Goal: Communication & Community: Ask a question

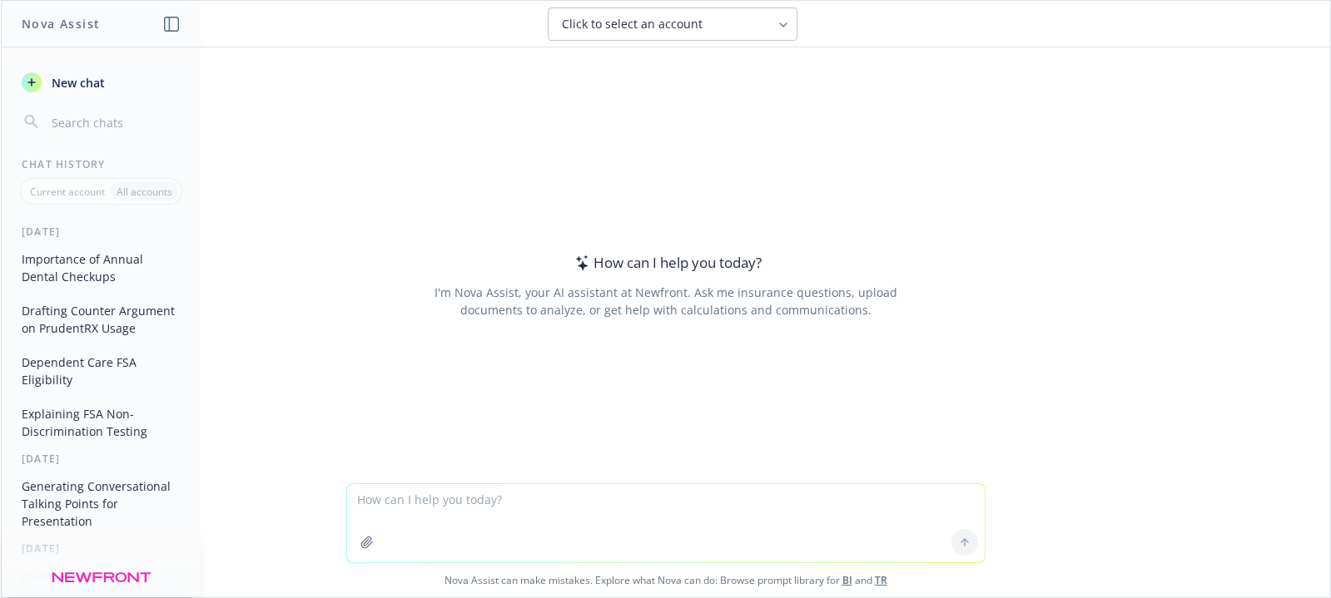
click at [424, 498] on textarea at bounding box center [666, 523] width 638 height 78
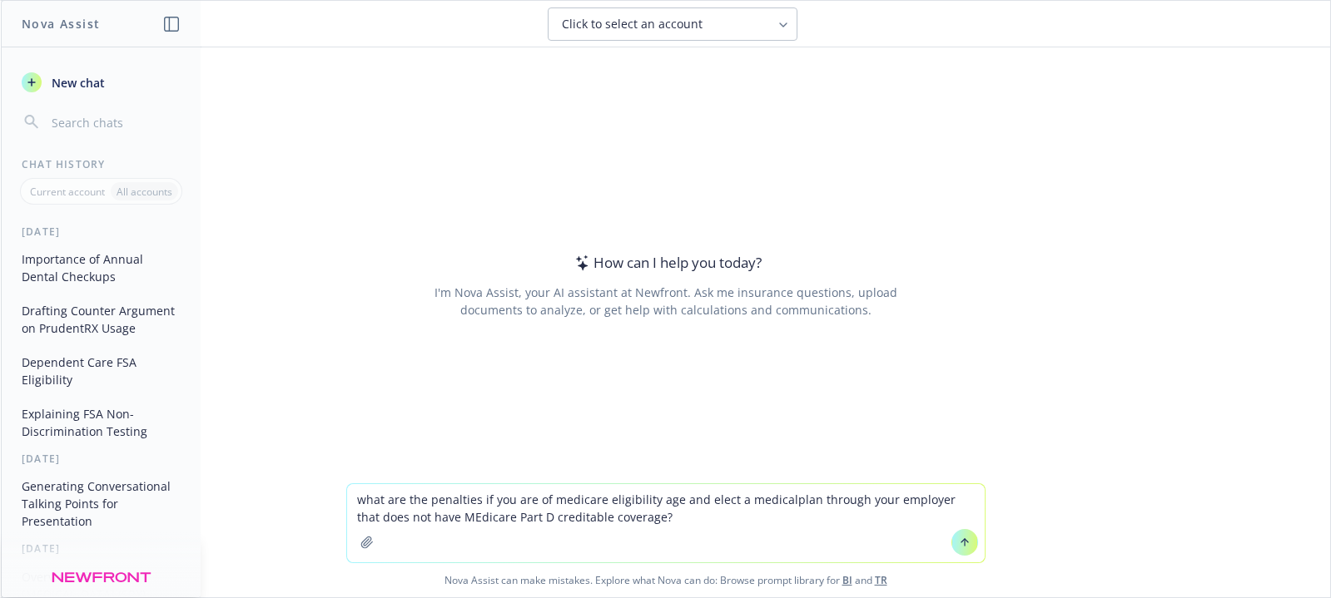
type textarea "what are the penalties if you are of medicare eligibility age and elect a medic…"
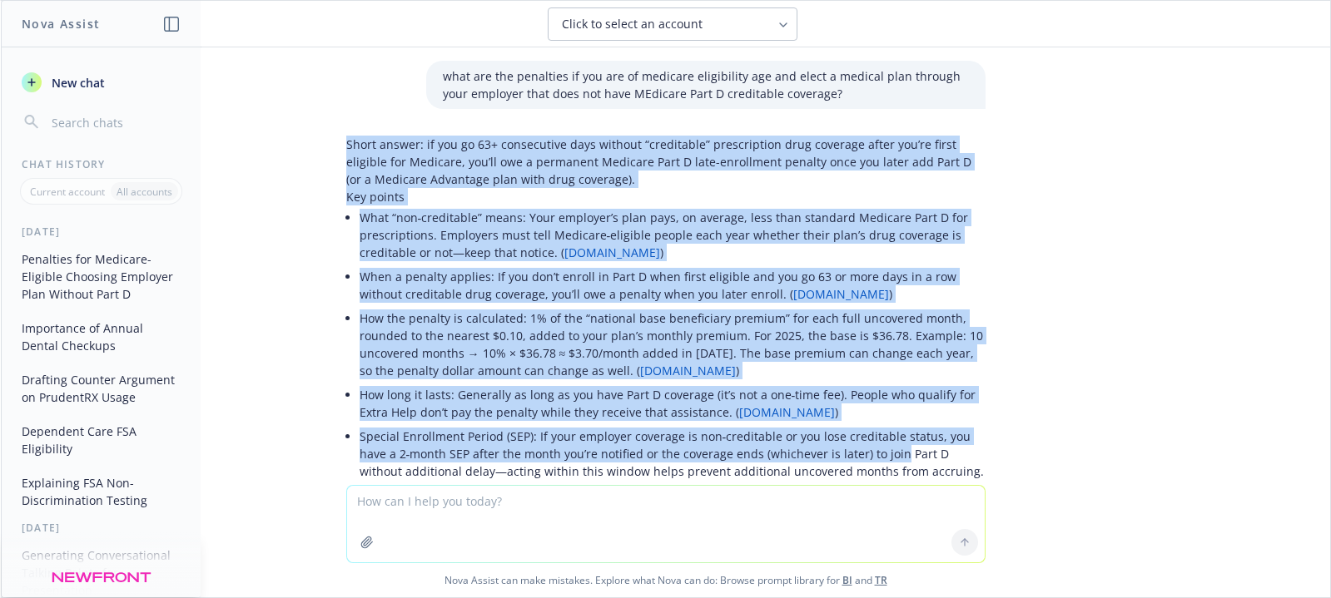
drag, startPoint x: 336, startPoint y: 147, endPoint x: 856, endPoint y: 452, distance: 602.6
click at [856, 452] on div "Short answer: if you go 63+ consecutive days without “creditable” prescription …" at bounding box center [665, 398] width 639 height 525
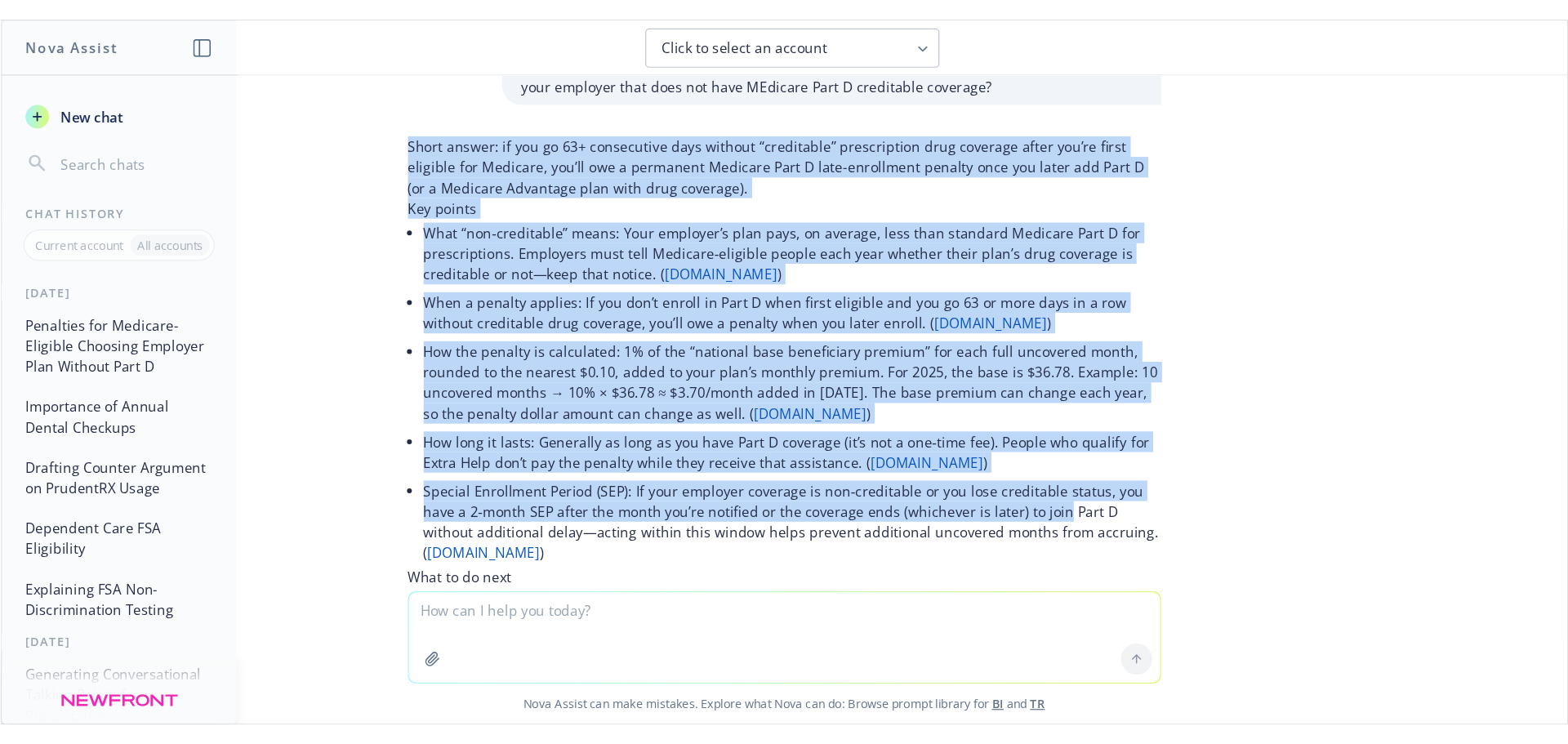
scroll to position [163, 0]
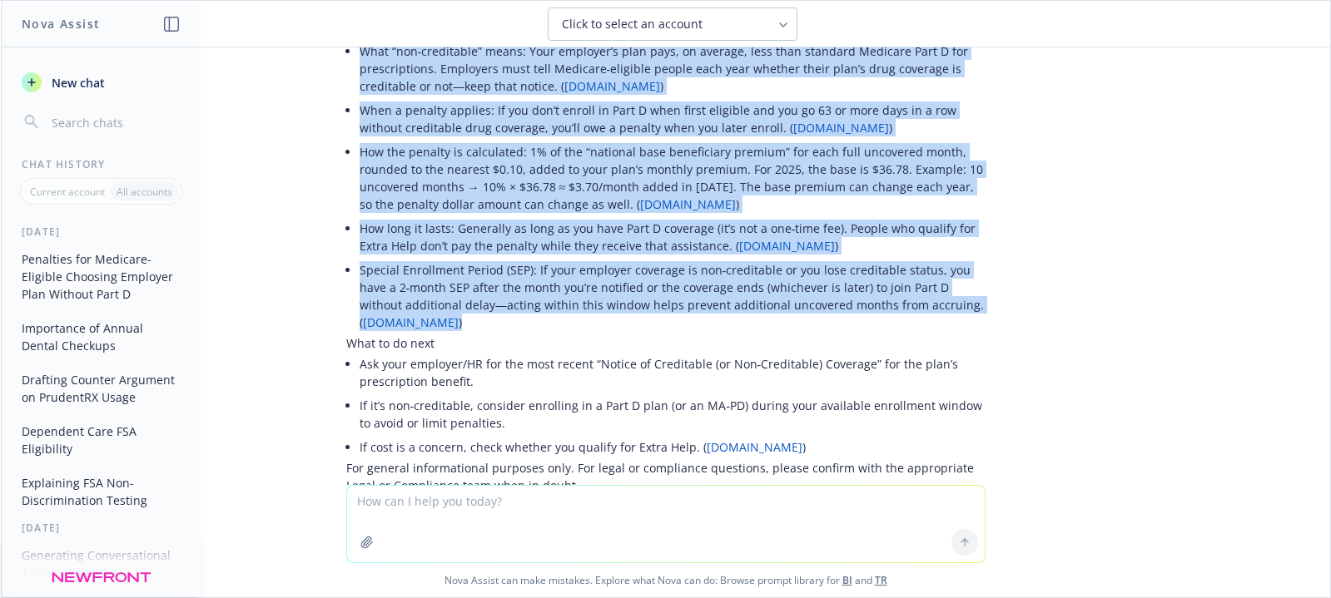
click at [464, 325] on li "Special Enrollment Period (SEP): If your employer coverage is non‑creditable or…" at bounding box center [673, 296] width 626 height 77
copy div "Short answer: if you go 63+ consecutive days without “creditable” prescription …"
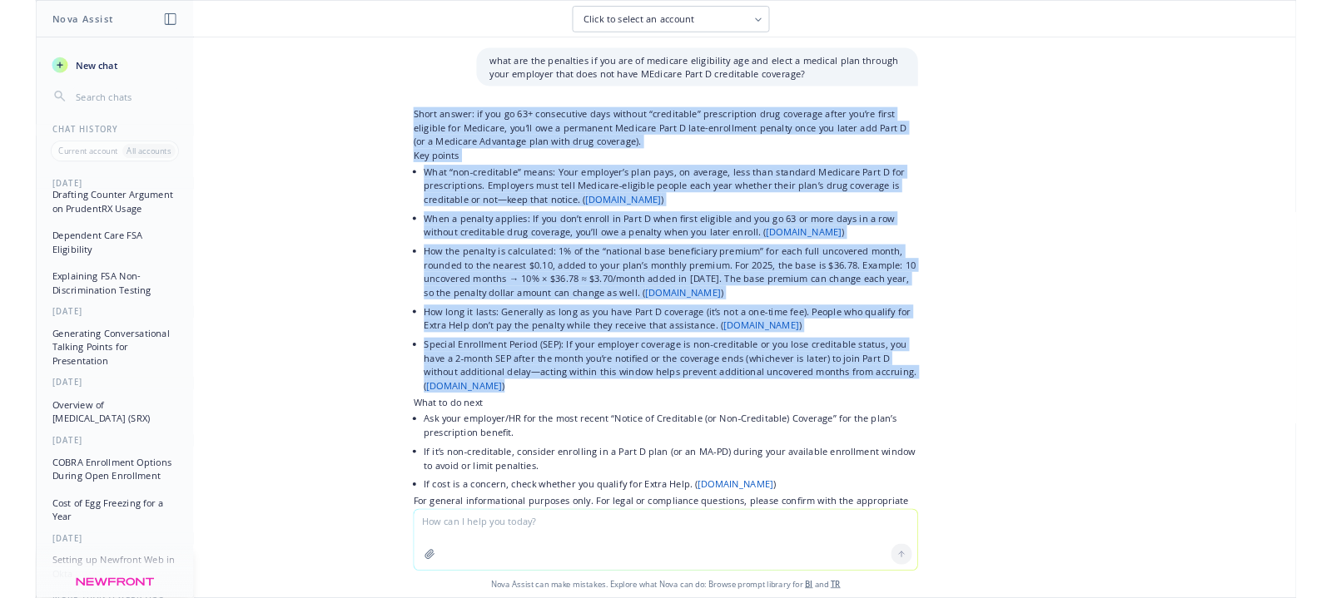
scroll to position [333, 0]
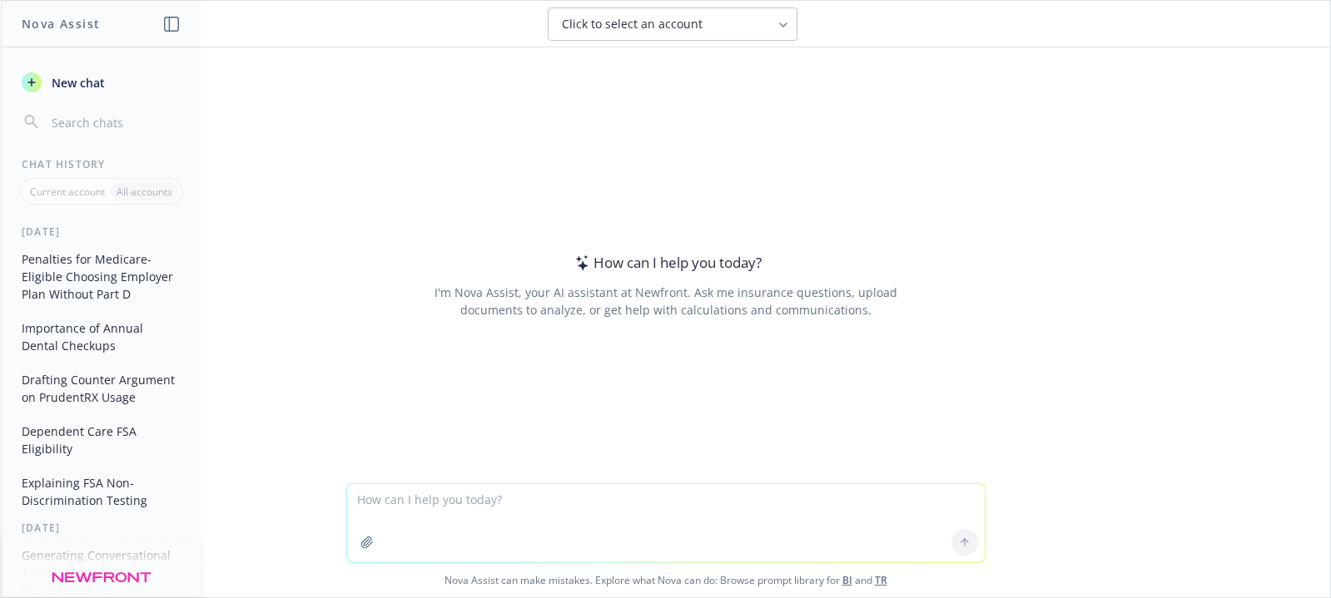
click at [528, 491] on textarea at bounding box center [666, 523] width 638 height 78
type textarea "What is a specialty vs. non-specialty Rx?"
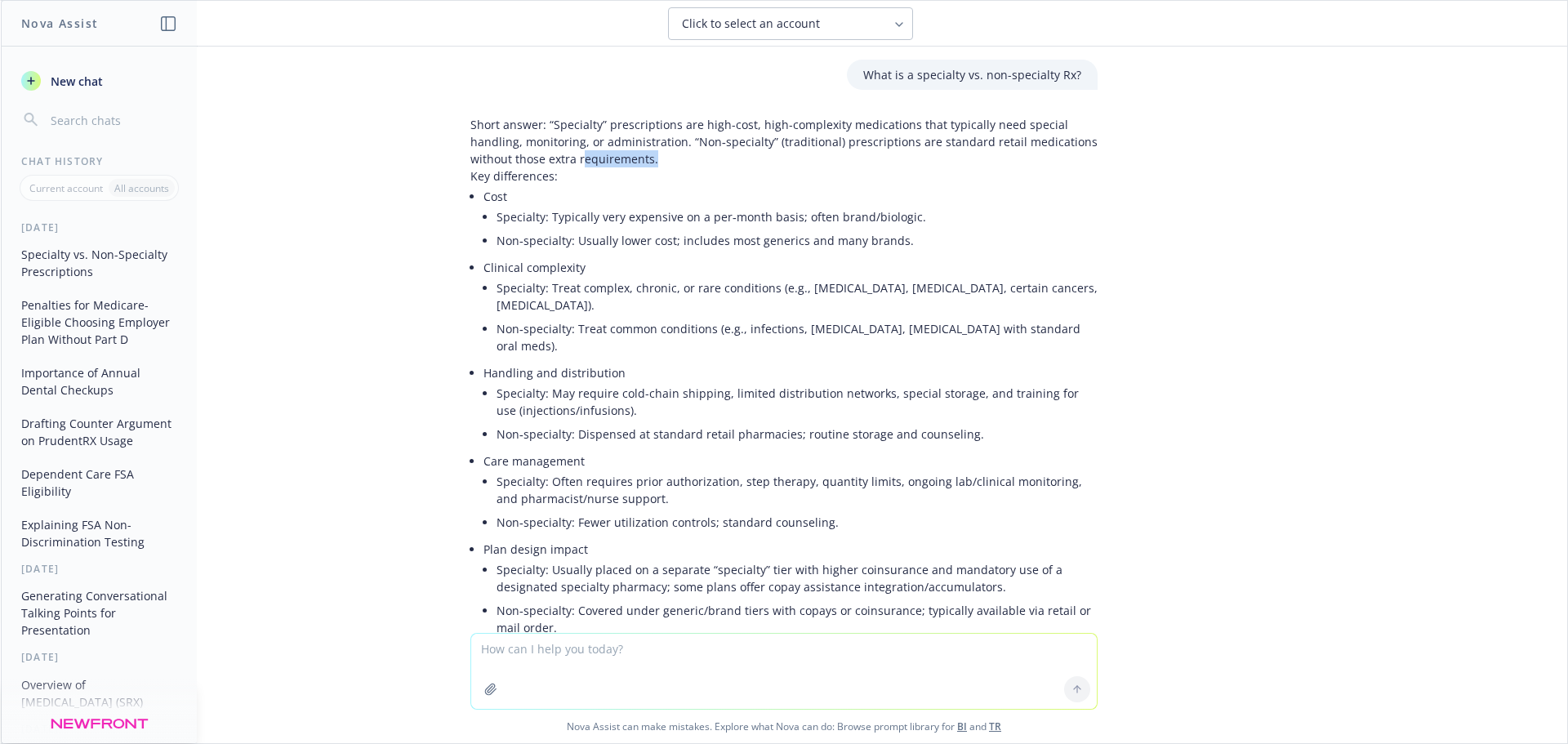
drag, startPoint x: 655, startPoint y: 158, endPoint x: 568, endPoint y: 156, distance: 87.0
click at [568, 156] on p "Short answer: “Specialty” prescriptions are high-cost, high-complexity medicati…" at bounding box center [783, 141] width 627 height 51
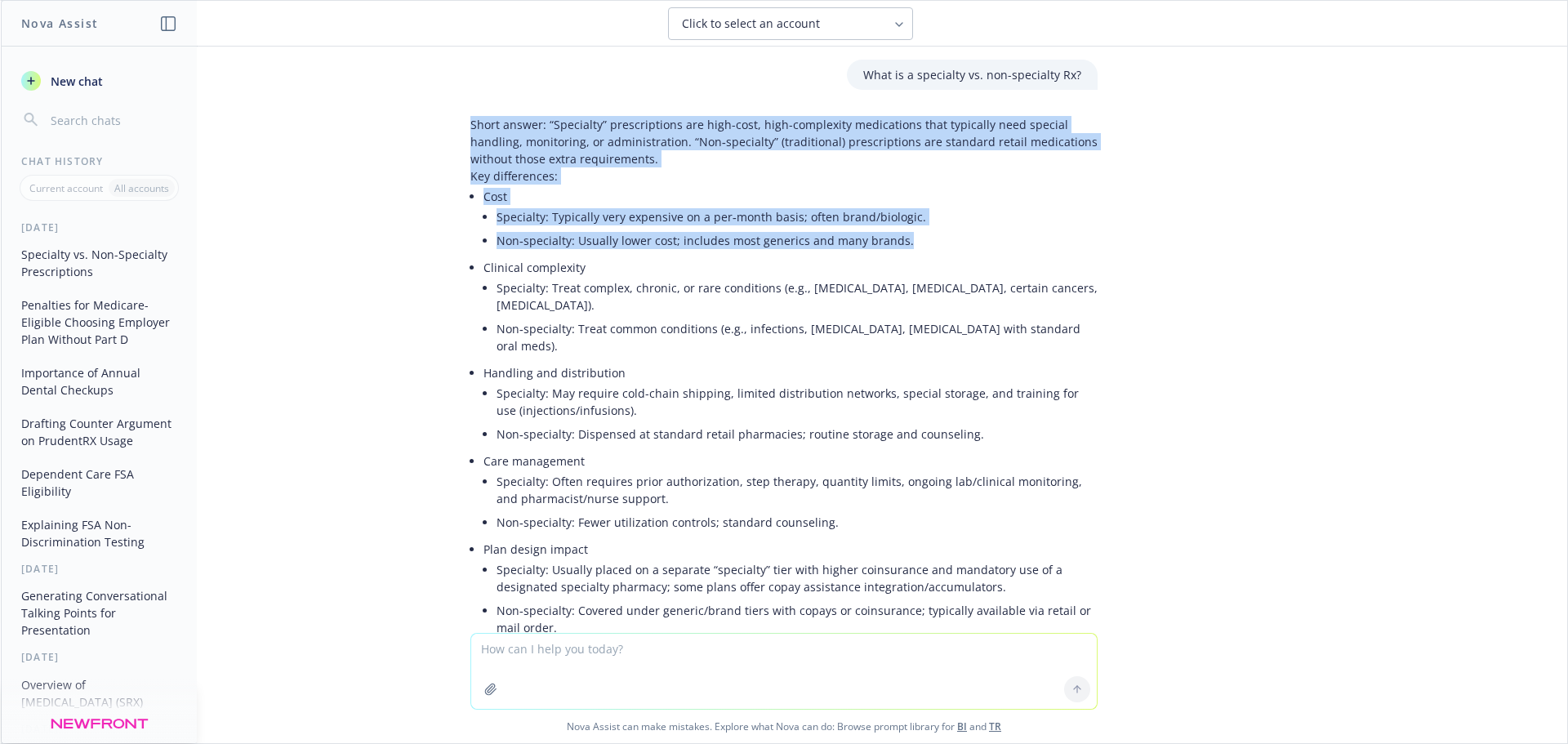
drag, startPoint x: 896, startPoint y: 242, endPoint x: 432, endPoint y: 121, distance: 479.5
click at [432, 121] on div "What is a specialty vs. non-specialty Rx? Short answer: “Specialty” prescriptio…" at bounding box center [784, 340] width 1567 height 587
copy div "Short answer: “Specialty” prescriptions are high-cost, high-complexity medicati…"
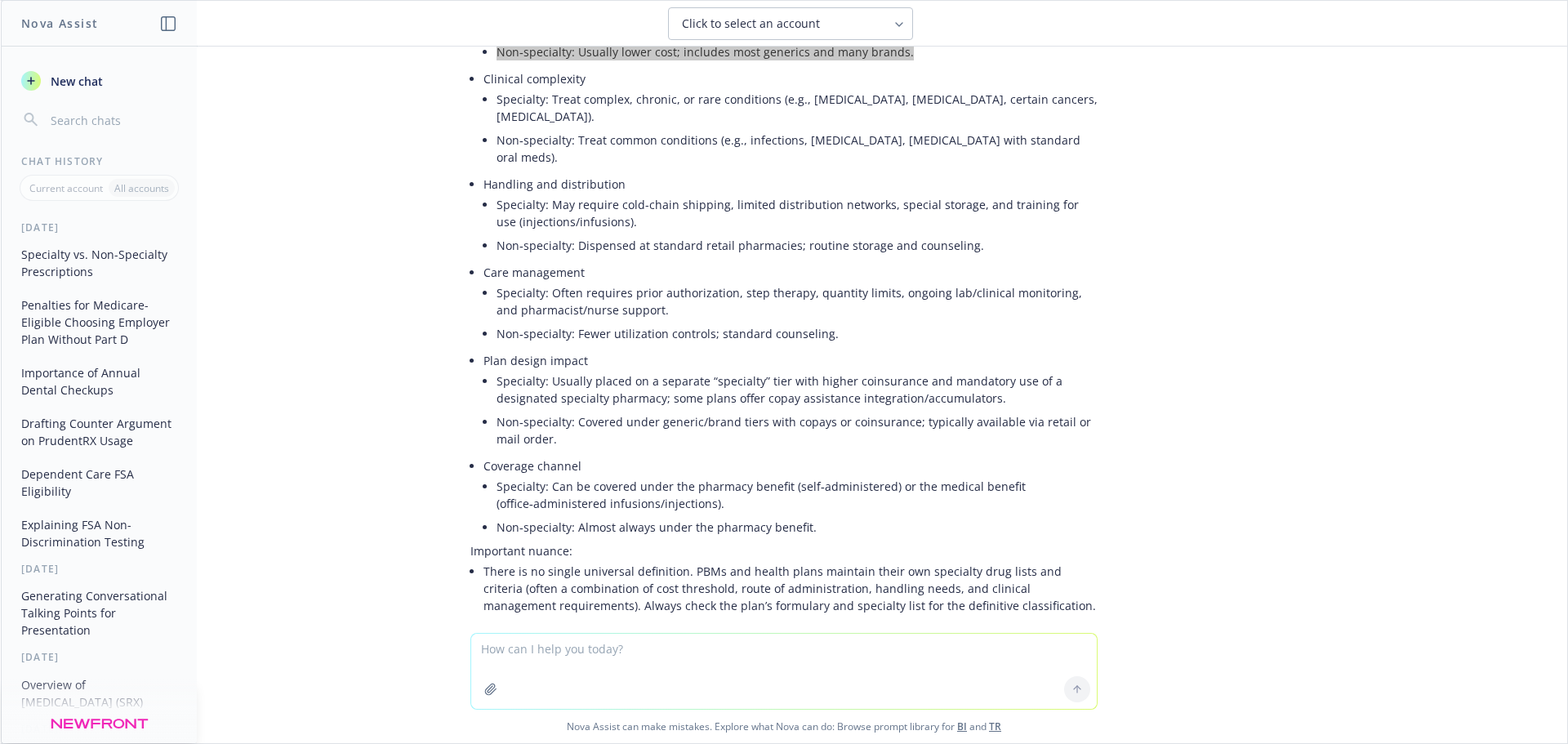
scroll to position [232, 0]
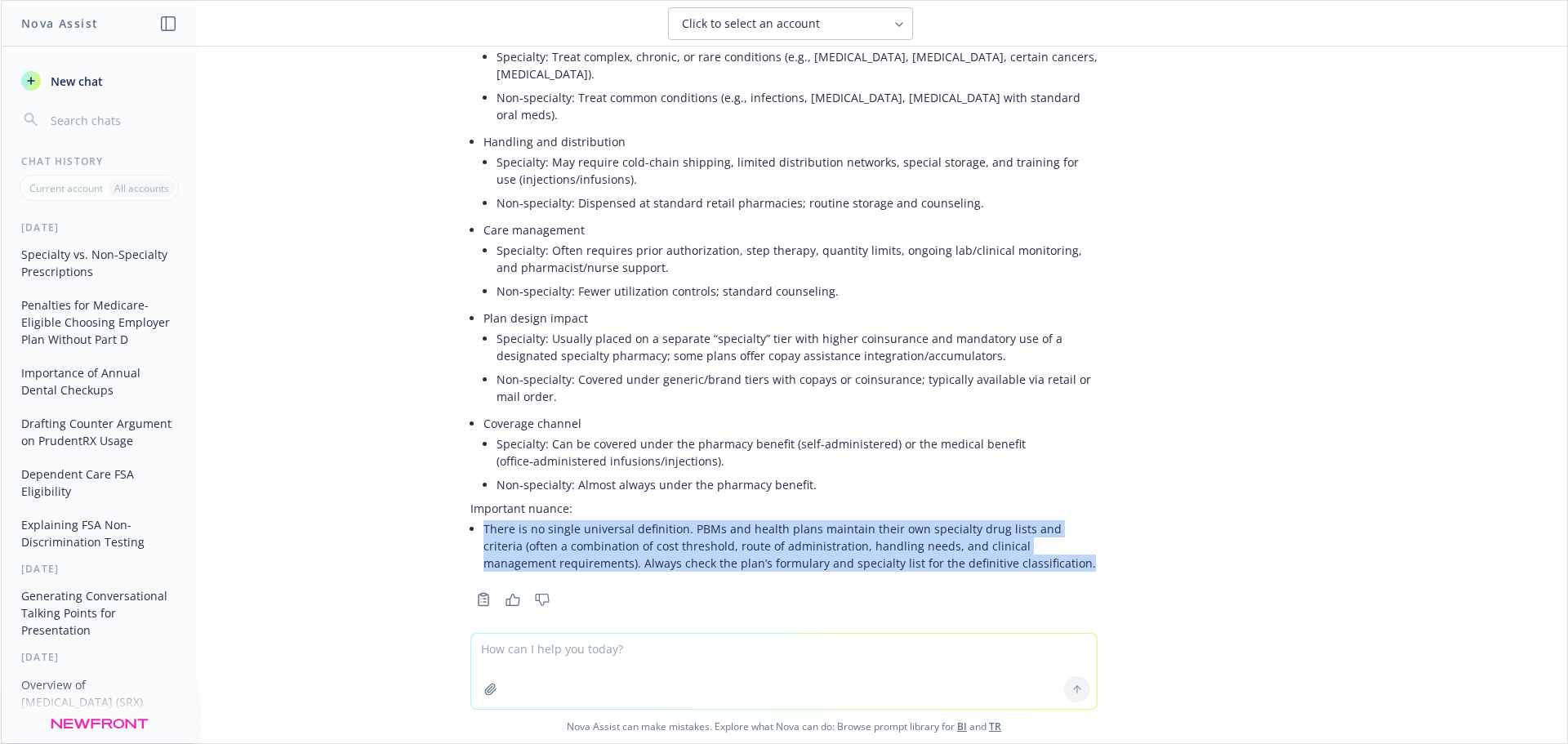
drag, startPoint x: 1005, startPoint y: 545, endPoint x: 470, endPoint y: 501, distance: 536.8
click at [470, 501] on div "Short answer: “Specialty” prescriptions are high-cost, high-complexity medicati…" at bounding box center [783, 230] width 627 height 690
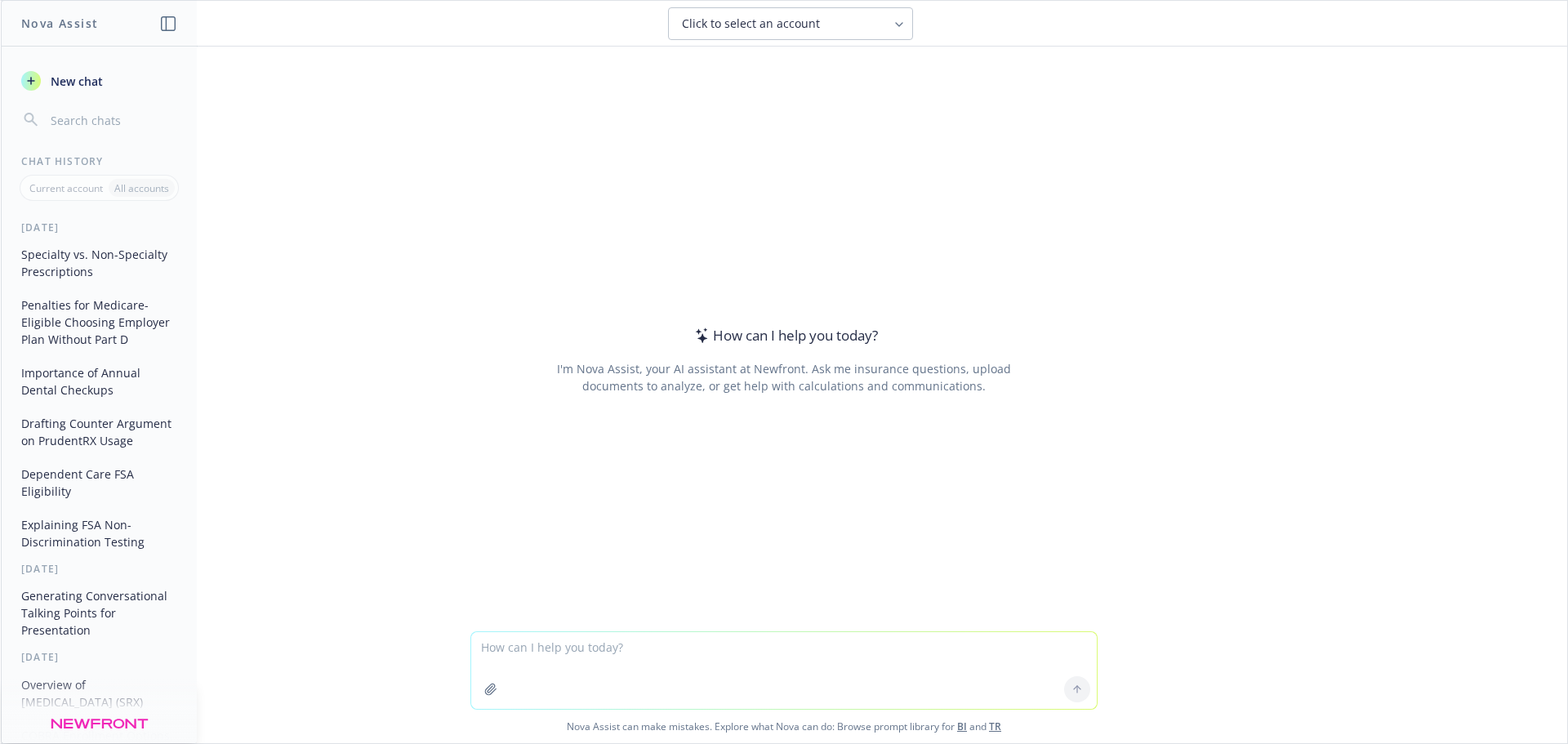
click at [524, 663] on textarea at bounding box center [784, 670] width 626 height 77
type textarea "Why do employers offer Opt Out Credits?"
